Goal: Information Seeking & Learning: Find specific fact

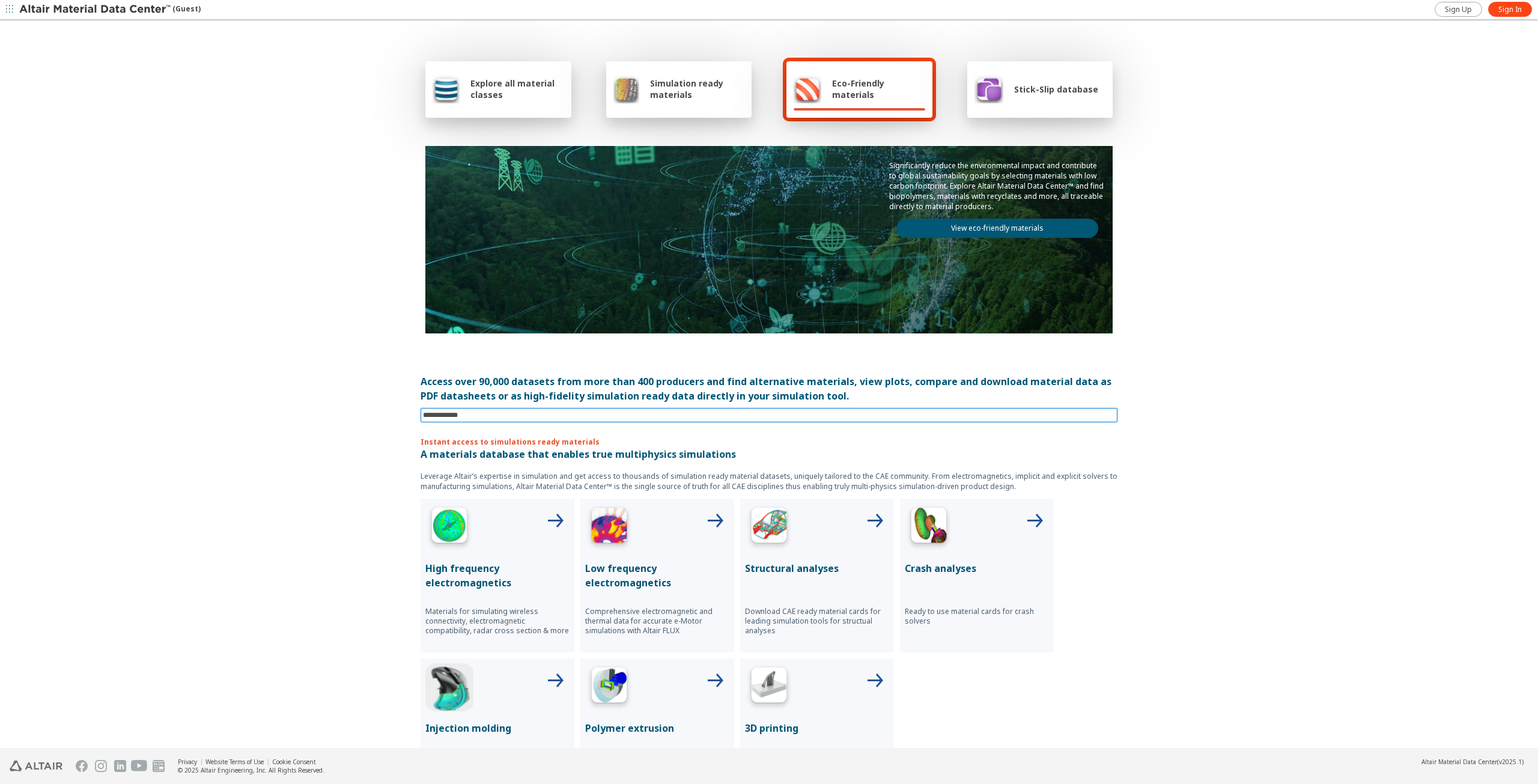
click at [487, 416] on input at bounding box center [770, 415] width 694 height 14
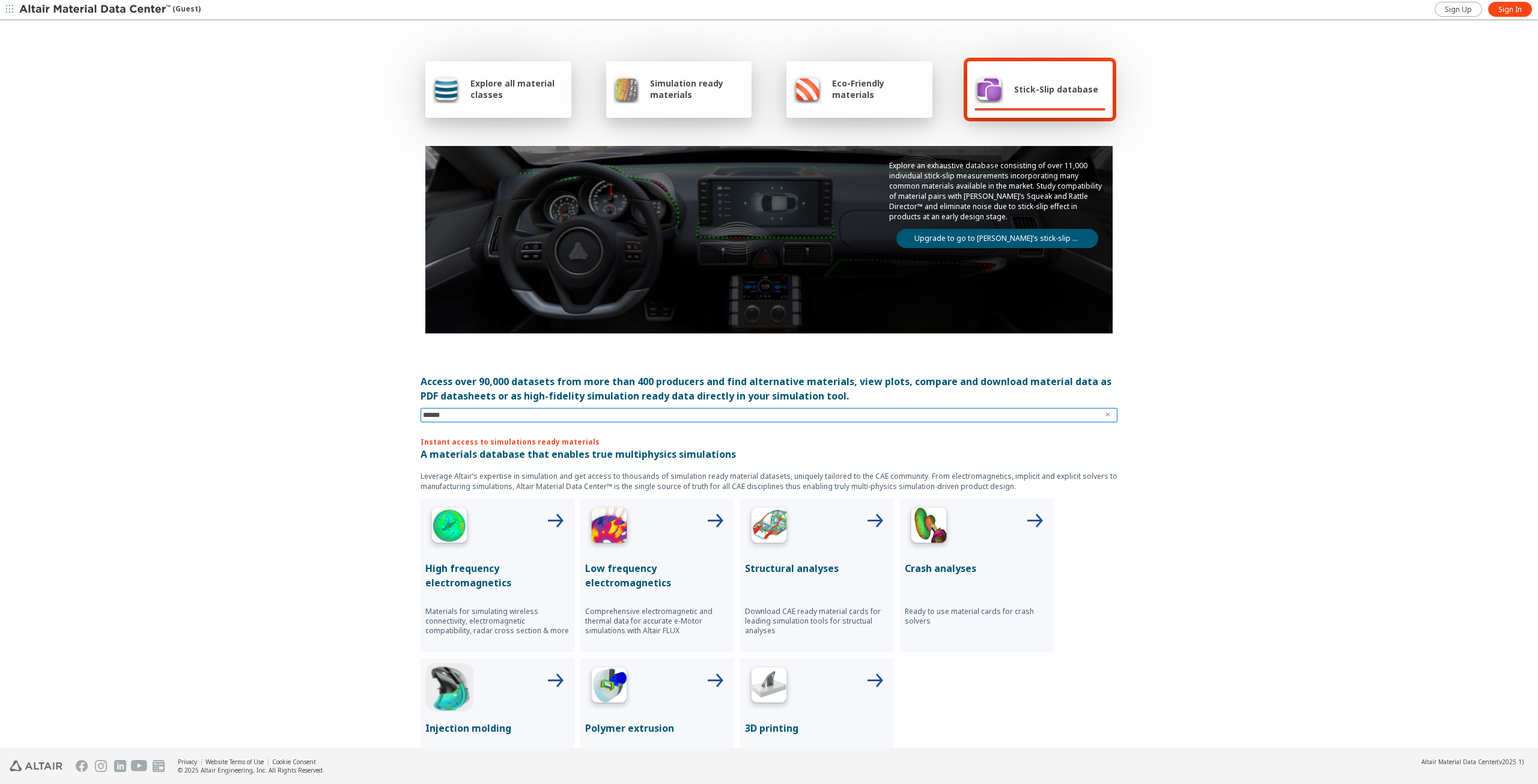
type input "*******"
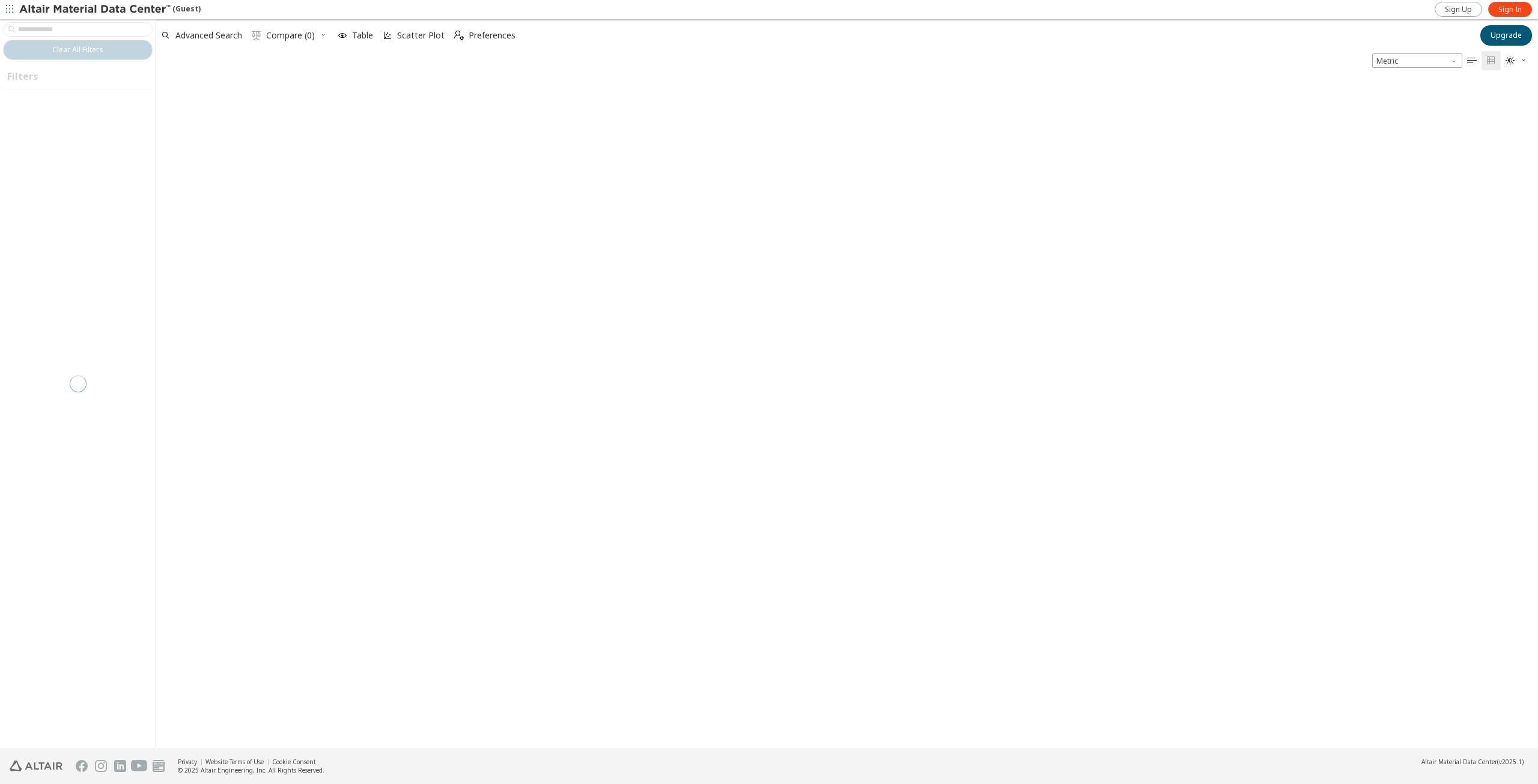
drag, startPoint x: 507, startPoint y: 403, endPoint x: 501, endPoint y: 392, distance: 12.5
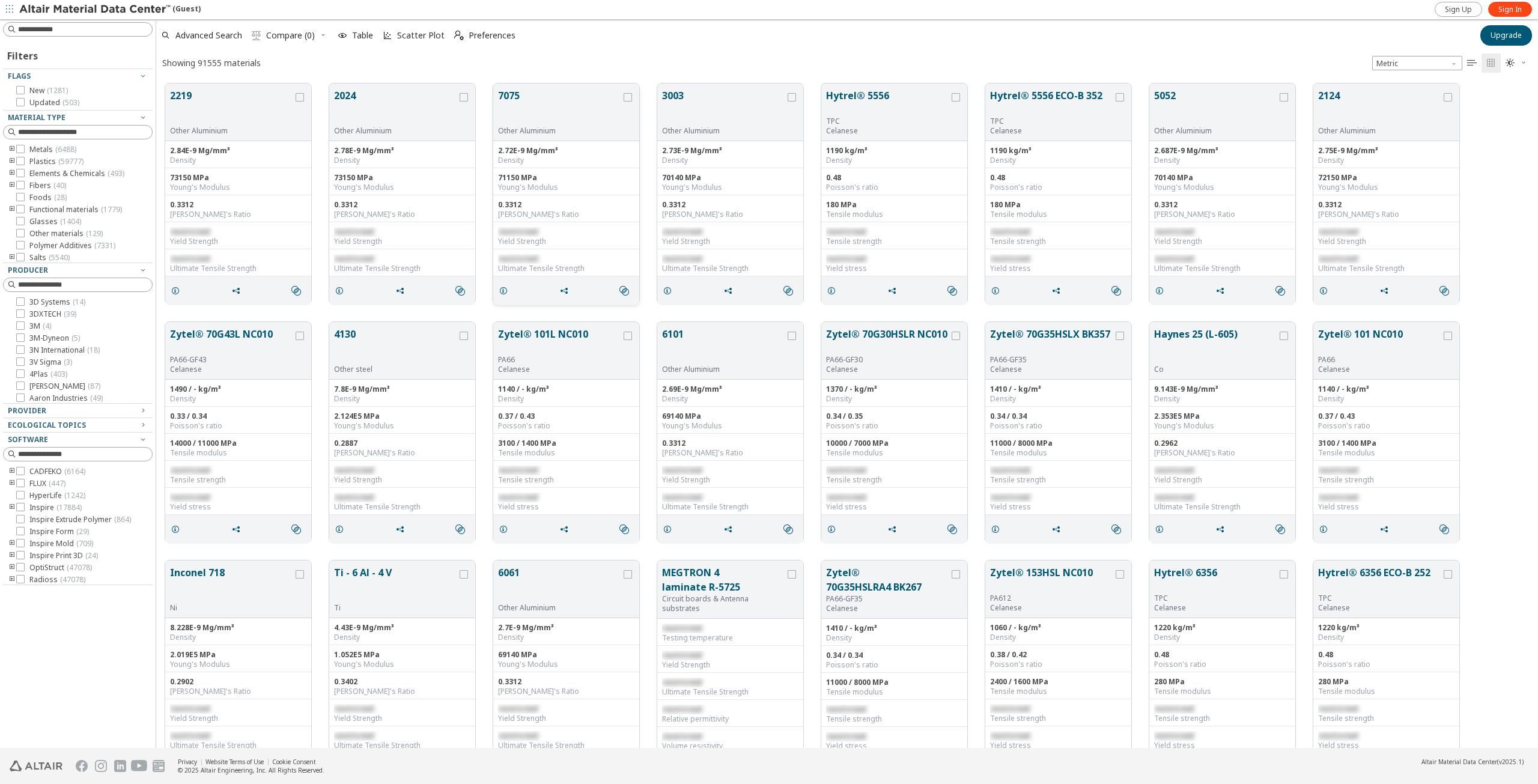
scroll to position [664, 1372]
click at [55, 28] on input at bounding box center [85, 29] width 134 height 12
type input "********"
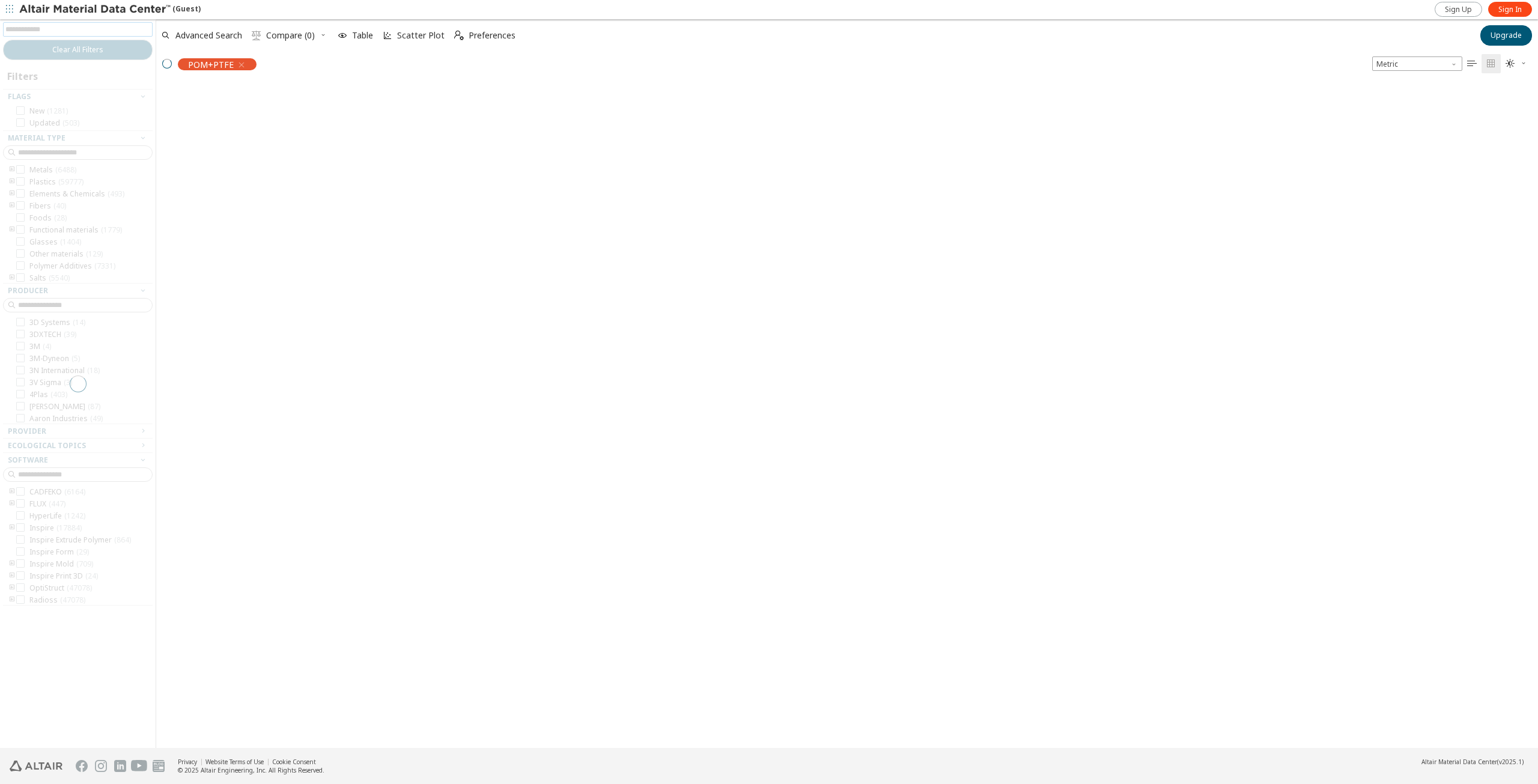
scroll to position [663, 1372]
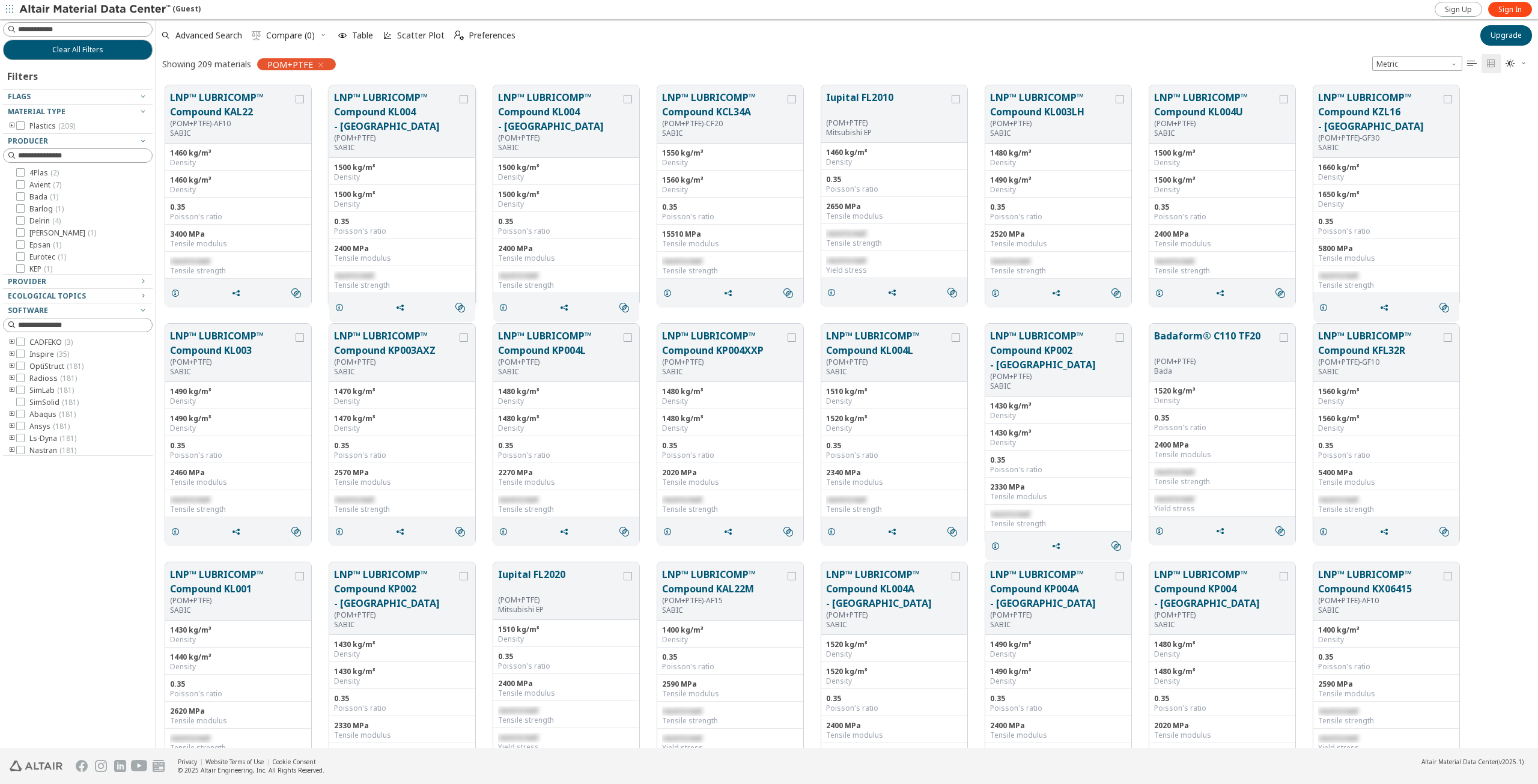
click at [361, 274] on span "restricted" at bounding box center [354, 275] width 40 height 10
click at [231, 120] on div "(POM+PTFE)-AF10" at bounding box center [231, 124] width 123 height 10
click at [269, 177] on div "1460 kg/m³" at bounding box center [238, 180] width 136 height 10
click at [266, 124] on div "(POM+PTFE)-AF10" at bounding box center [231, 124] width 123 height 10
click at [174, 294] on icon "grid" at bounding box center [175, 293] width 10 height 10
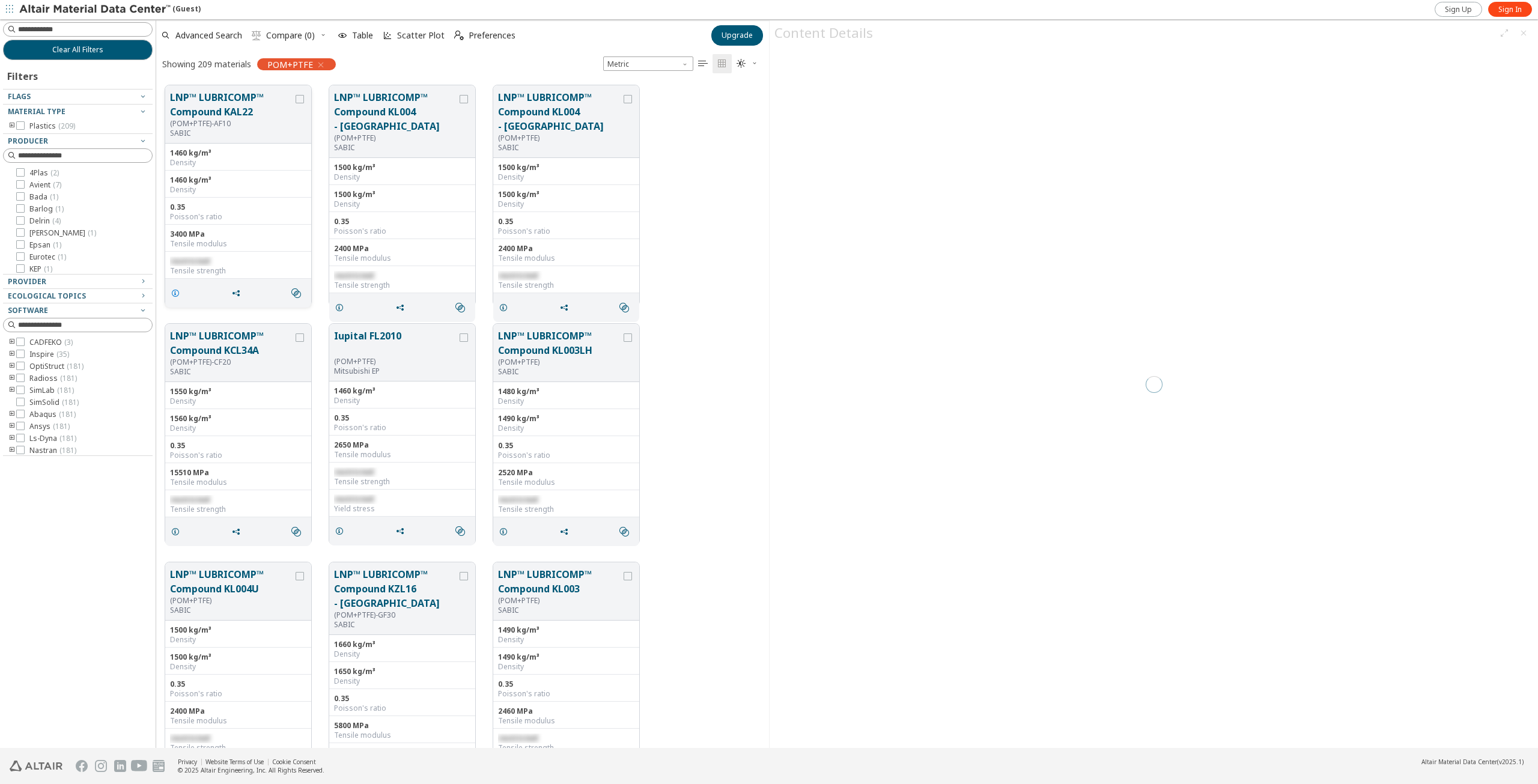
scroll to position [663, 603]
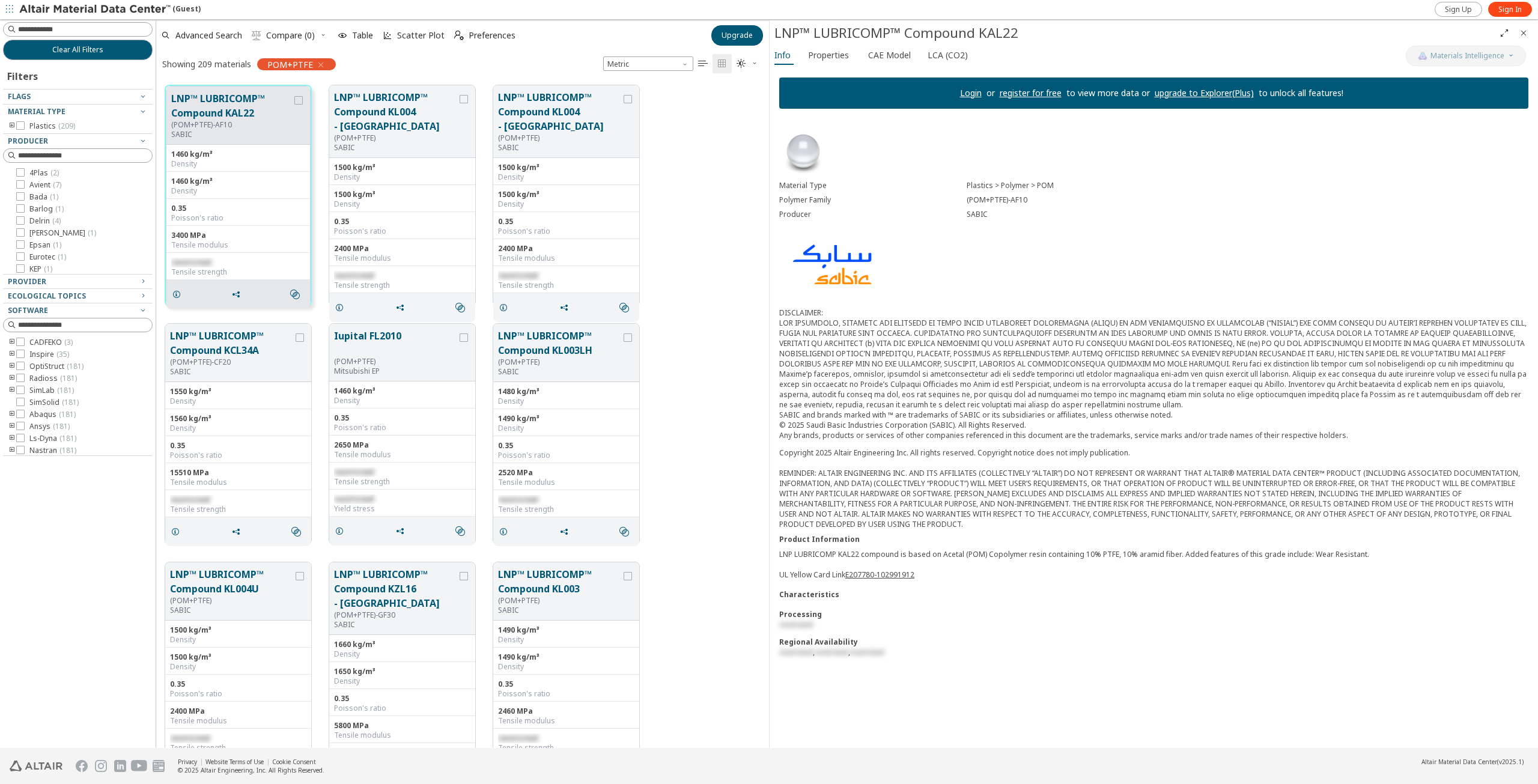
drag, startPoint x: 1019, startPoint y: 497, endPoint x: 996, endPoint y: 511, distance: 26.9
click at [1019, 497] on div "Copyright 2025 Altair Engineering Inc. All rights reserved. Copyright notice do…" at bounding box center [1154, 488] width 749 height 81
click at [973, 96] on link "Login" at bounding box center [970, 93] width 22 height 11
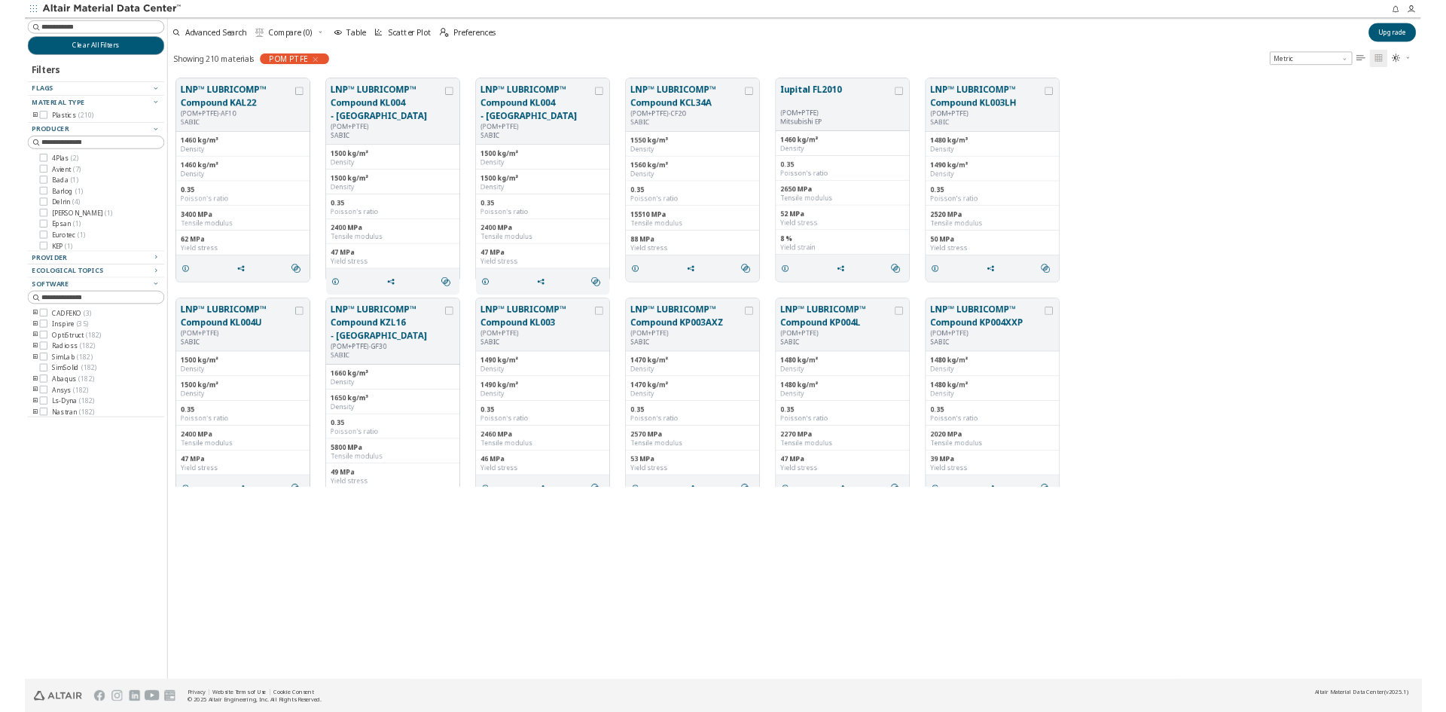
scroll to position [559, 1239]
